Goal: Information Seeking & Learning: Learn about a topic

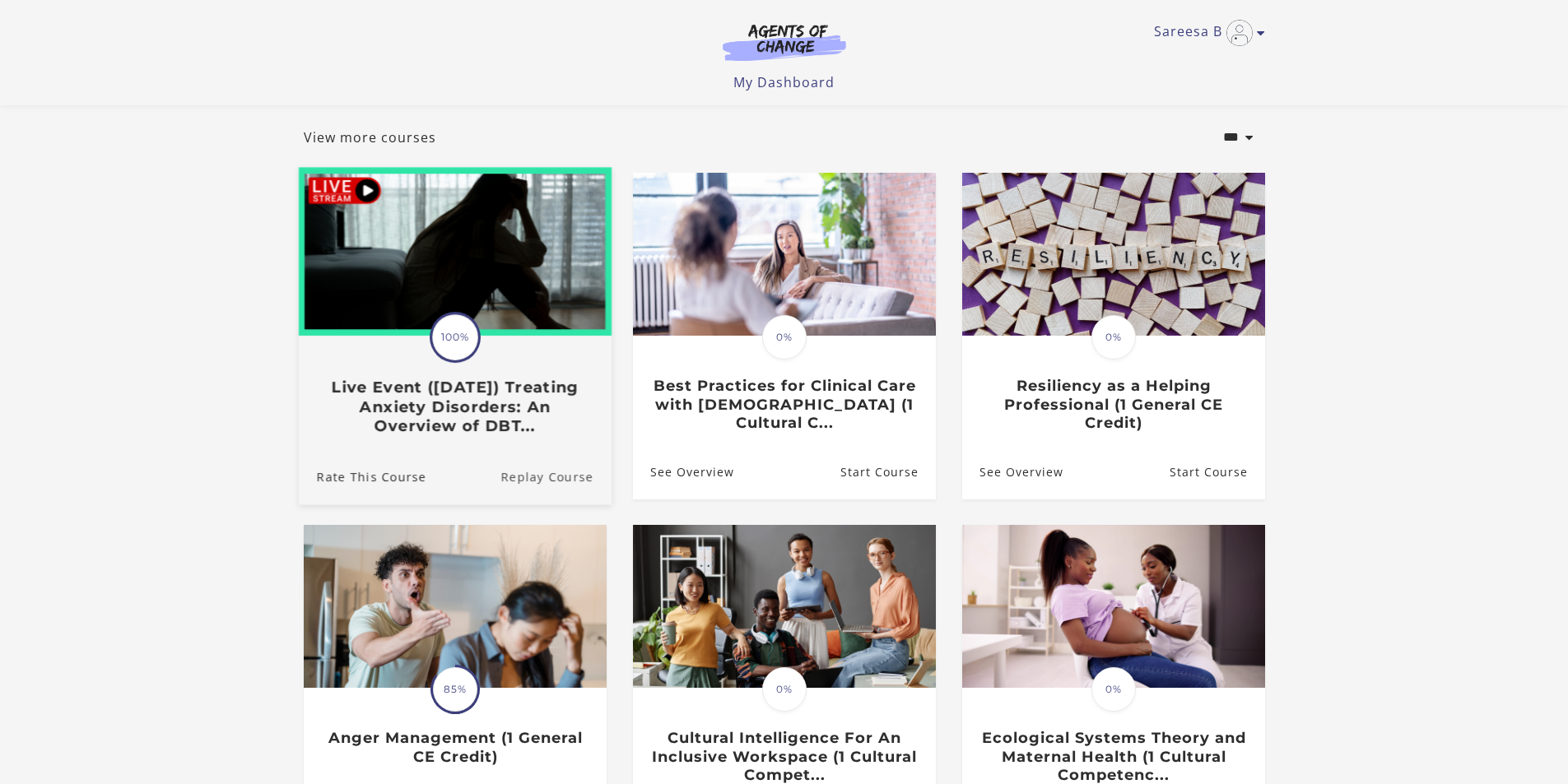
click at [526, 480] on link "Replay Course" at bounding box center [556, 476] width 111 height 55
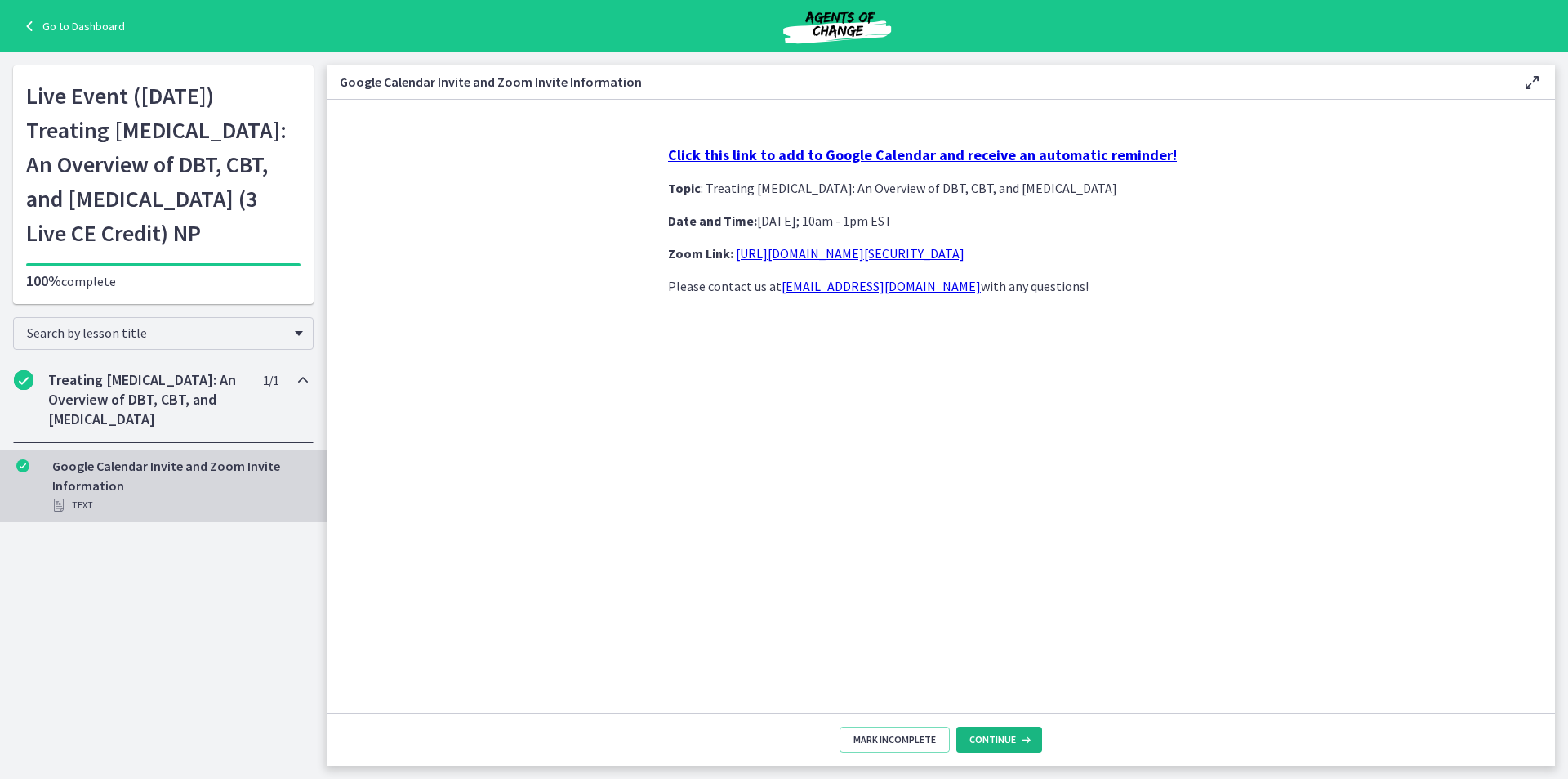
click at [990, 741] on span "Continue" at bounding box center [992, 739] width 46 height 13
click at [1008, 734] on span "Continue" at bounding box center [992, 739] width 46 height 13
click at [916, 255] on link "[URL][DOMAIN_NAME][SECURITY_DATA]" at bounding box center [850, 254] width 229 height 16
